Goal: Transaction & Acquisition: Purchase product/service

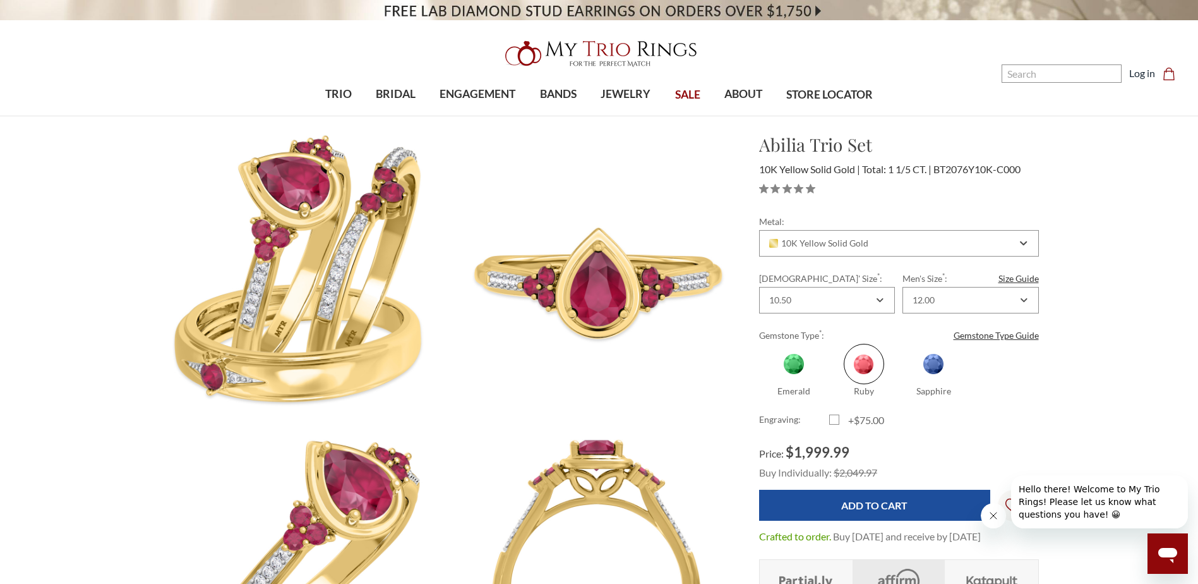
click at [793, 359] on span at bounding box center [794, 364] width 40 height 40
click at [765, 392] on input "Emerald" at bounding box center [764, 392] width 1 height 1
radio input "true"
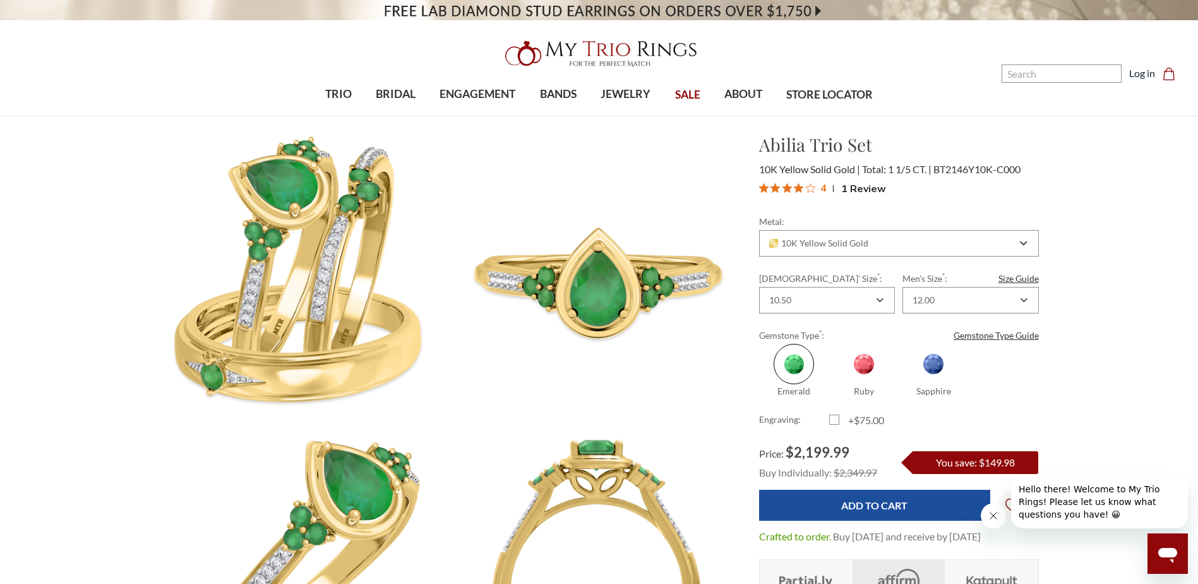
click at [865, 359] on span at bounding box center [864, 364] width 40 height 40
click at [835, 392] on input "Ruby" at bounding box center [835, 392] width 1 height 1
radio input "true"
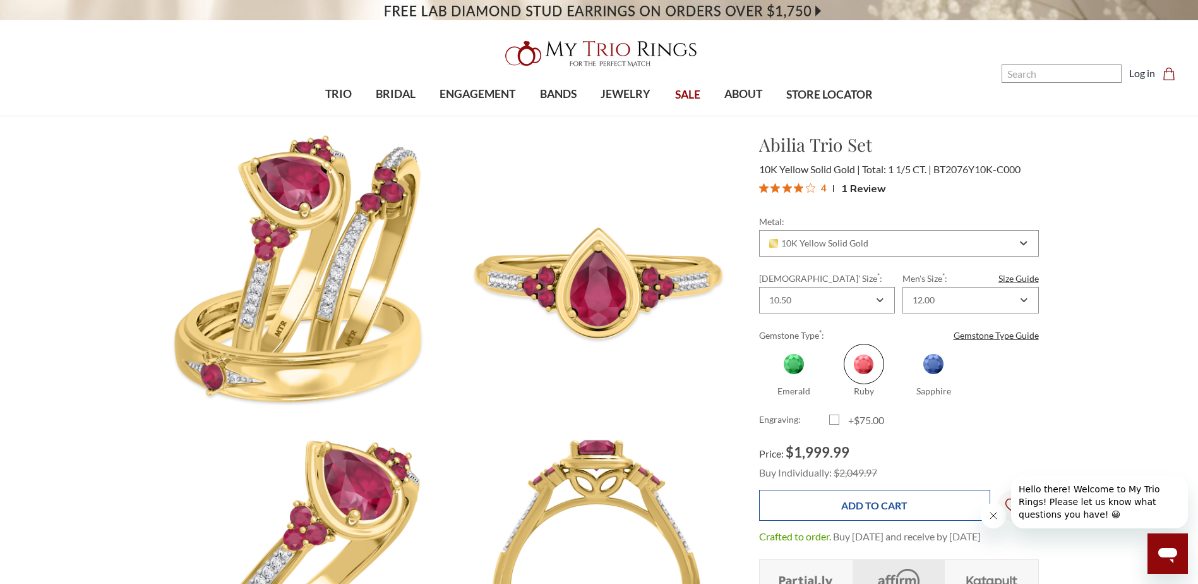
click at [876, 497] on input "Add to Cart" at bounding box center [874, 505] width 231 height 31
type input "Add to Cart"
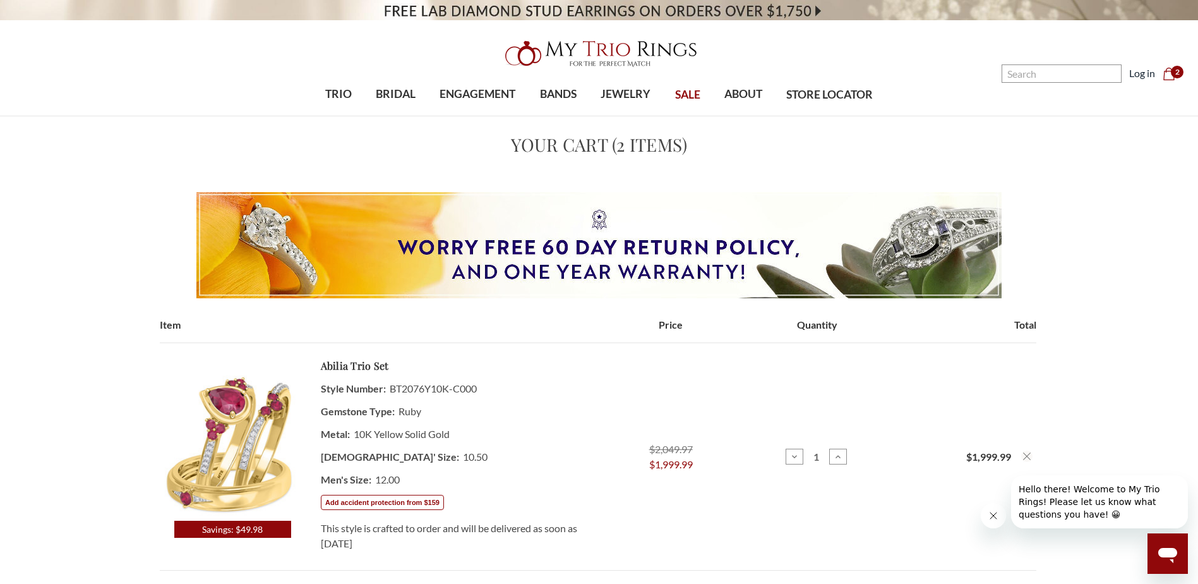
click at [1173, 71] on span "2" at bounding box center [1177, 72] width 13 height 13
